Goal: Task Accomplishment & Management: Manage account settings

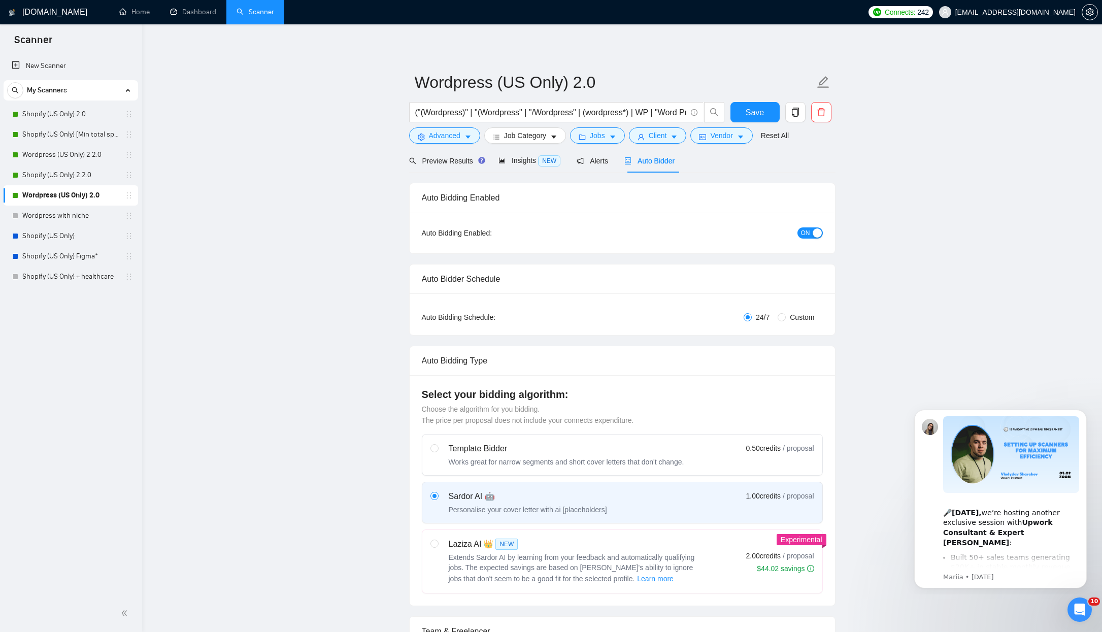
click at [1082, 413] on icon "Dismiss notification" at bounding box center [1084, 413] width 4 height 4
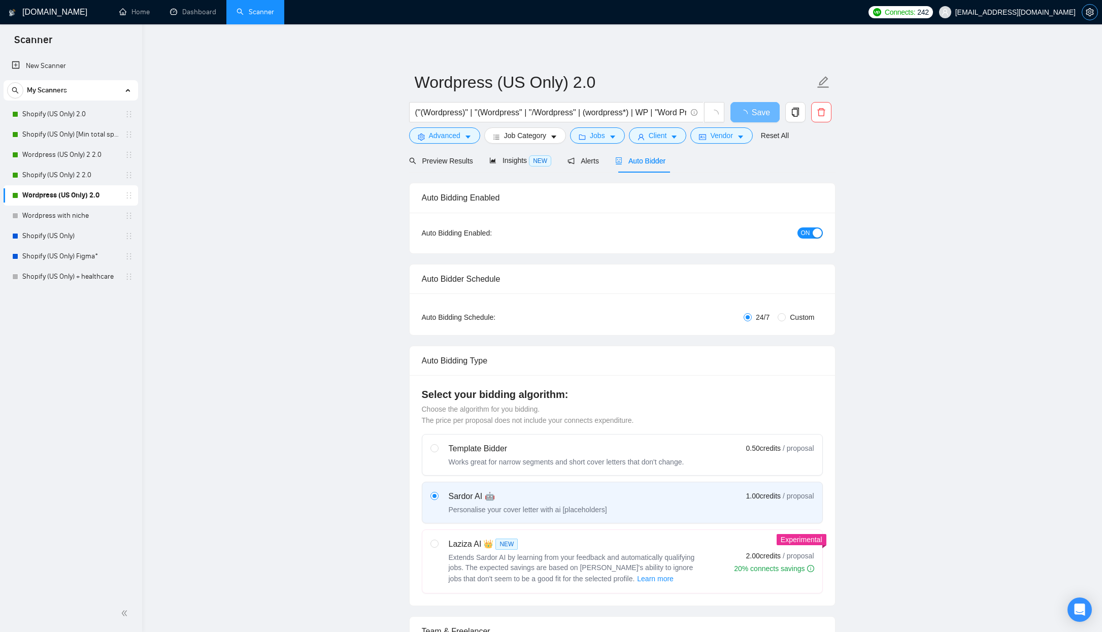
click at [1090, 15] on icon "setting" at bounding box center [1090, 12] width 8 height 8
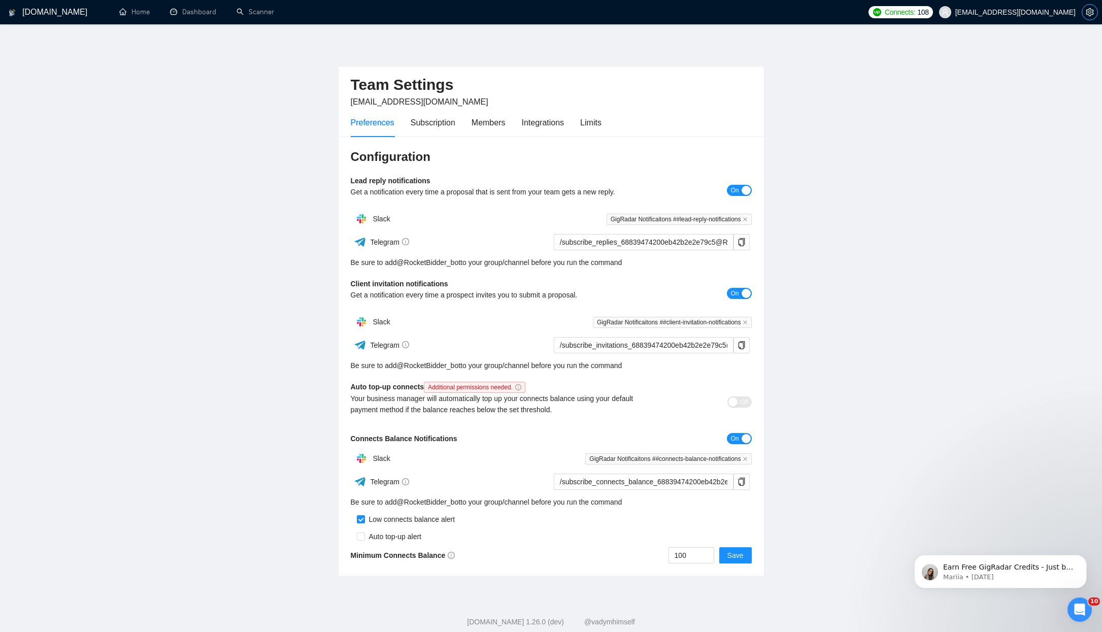
click at [1090, 15] on icon "setting" at bounding box center [1090, 12] width 8 height 8
click at [1003, 12] on span "[EMAIL_ADDRESS][DOMAIN_NAME]" at bounding box center [1015, 12] width 120 height 0
click at [1014, 109] on span "Logout" at bounding box center [1038, 114] width 107 height 11
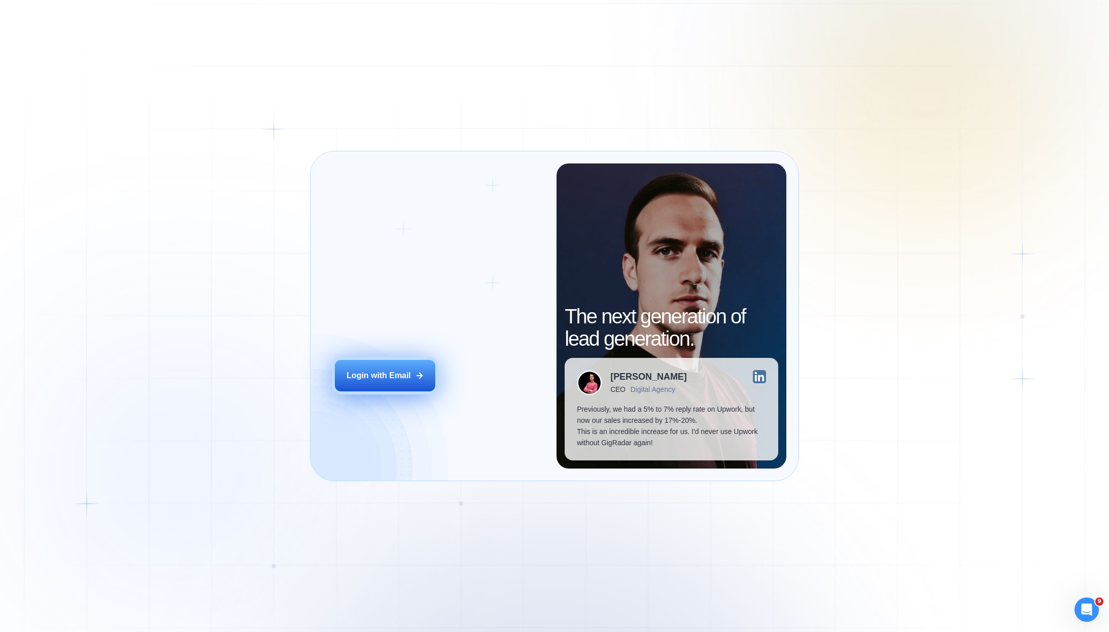
click at [381, 377] on div "Login with Email" at bounding box center [379, 375] width 64 height 11
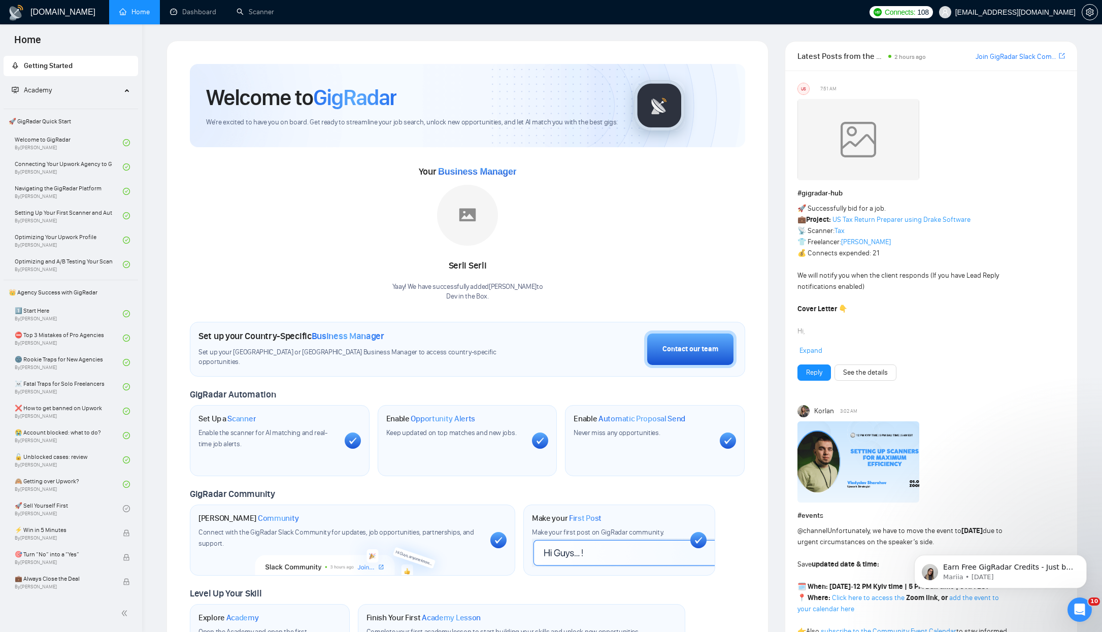
click at [124, 83] on div "Academy" at bounding box center [71, 90] width 135 height 20
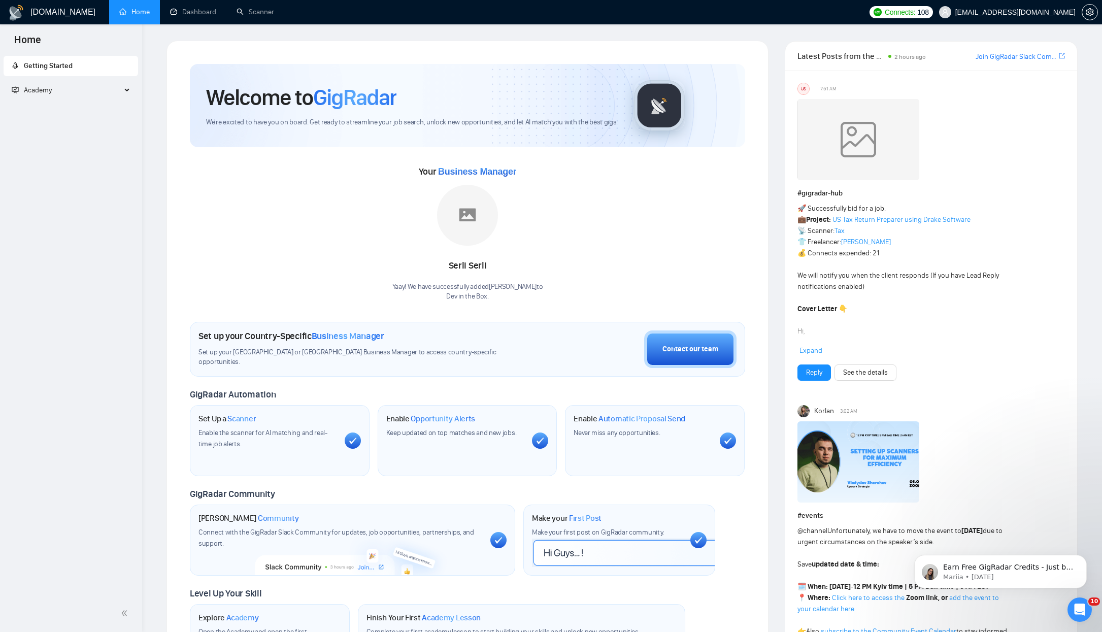
click at [1042, 88] on div "US 7:51 AM" at bounding box center [930, 89] width 267 height 12
click at [1090, 16] on icon "setting" at bounding box center [1090, 12] width 8 height 8
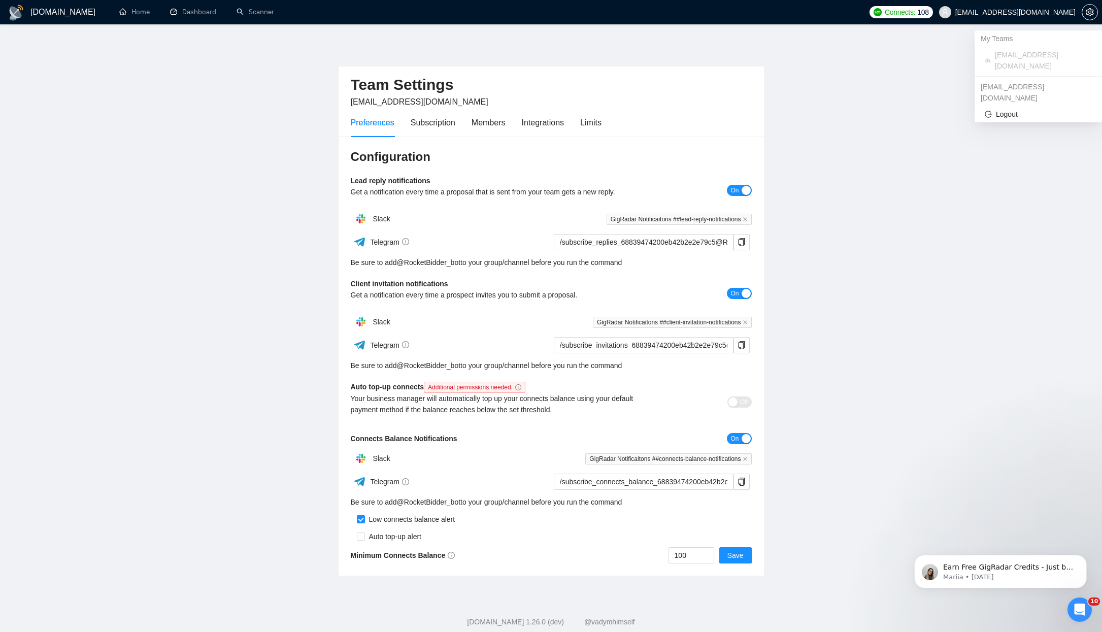
click at [1075, 14] on span "[EMAIL_ADDRESS][DOMAIN_NAME]" at bounding box center [1007, 12] width 149 height 32
click at [1087, 12] on icon "setting" at bounding box center [1090, 12] width 8 height 8
click at [181, 10] on link "Dashboard" at bounding box center [193, 12] width 46 height 9
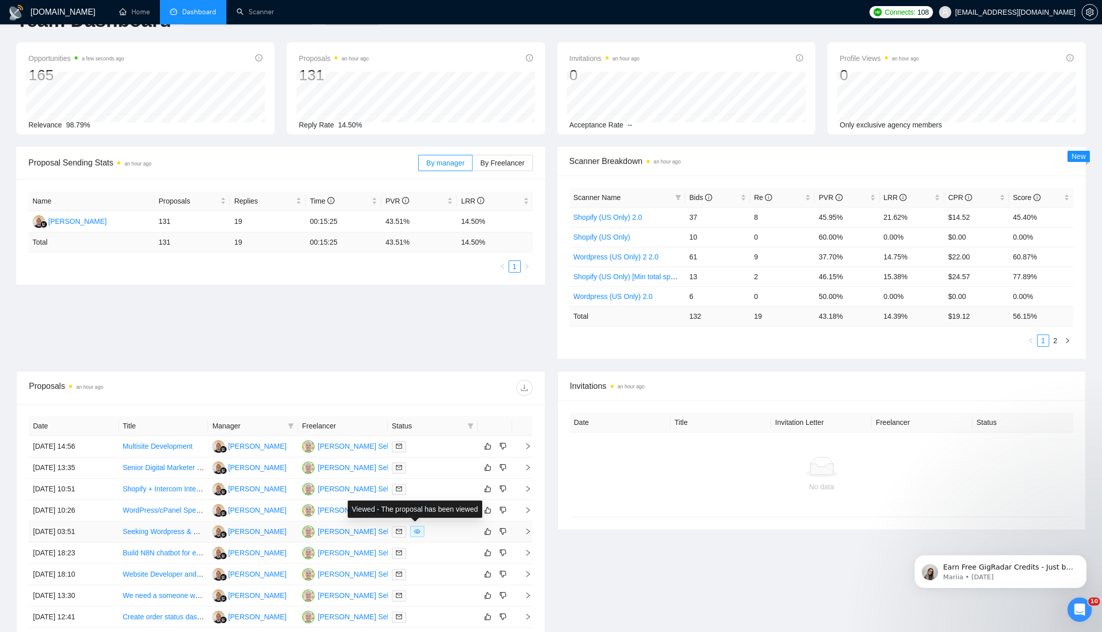
scroll to position [173, 0]
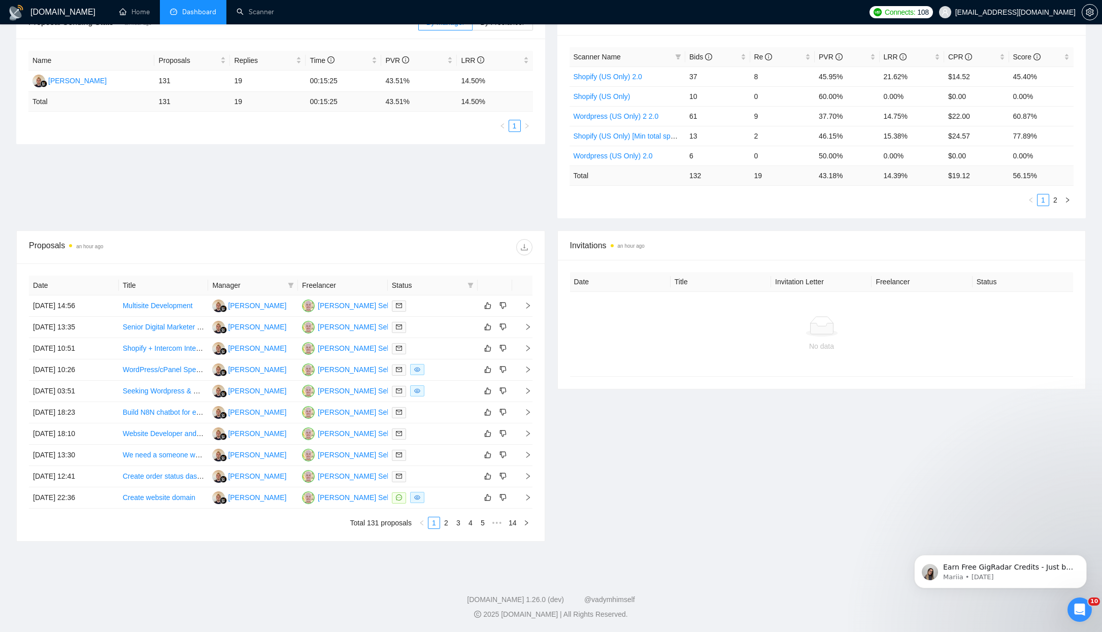
click at [737, 504] on div "Invitations an hour ago Date Title Invitation Letter Freelancer Status No data" at bounding box center [821, 385] width 541 height 311
click at [832, 477] on div "Invitations an hour ago Date Title Invitation Letter Freelancer Status No data" at bounding box center [821, 385] width 541 height 311
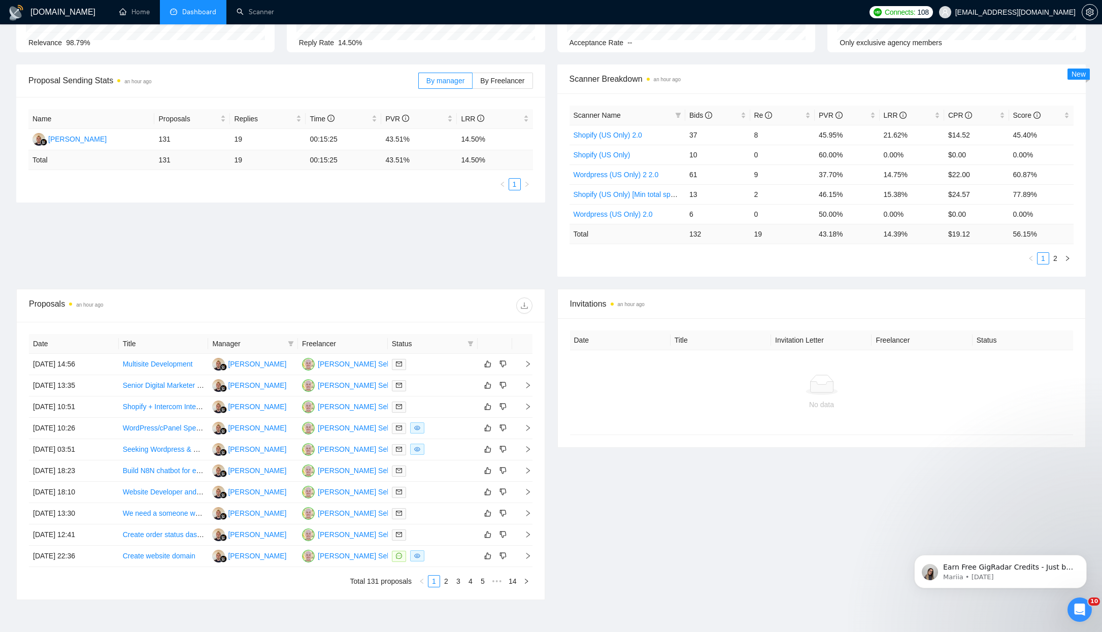
scroll to position [0, 0]
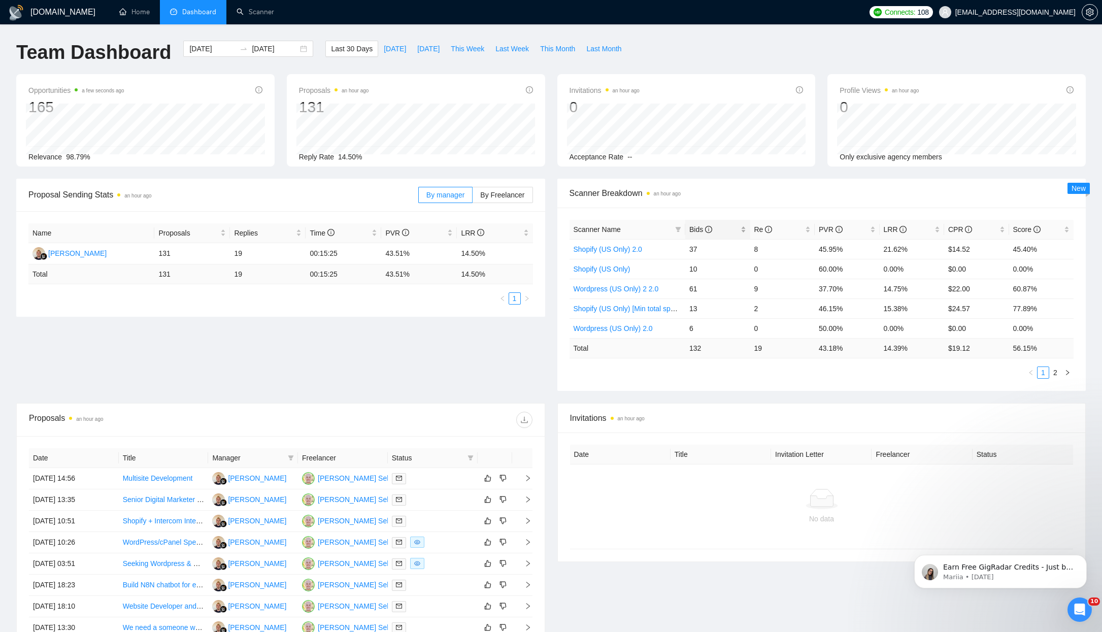
click at [695, 227] on span "Bids" at bounding box center [700, 229] width 23 height 8
